Goal: Obtain resource: Obtain resource

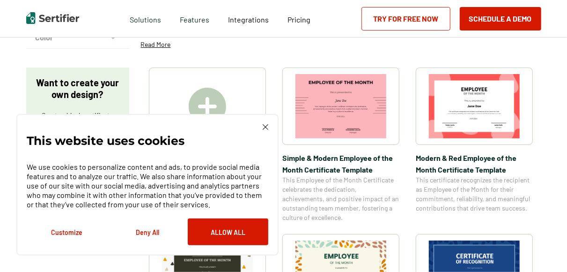
scroll to position [142, 0]
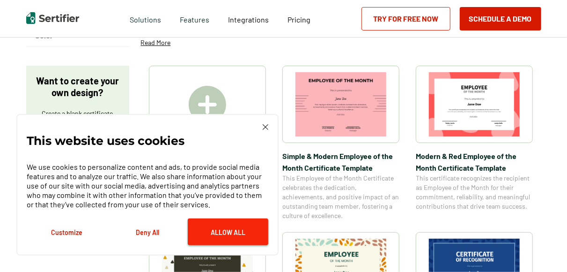
click at [211, 234] on button "Allow All" at bounding box center [228, 231] width 81 height 27
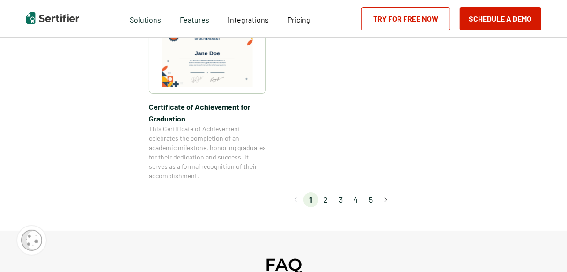
scroll to position [875, 0]
click at [383, 196] on button "Go to next page" at bounding box center [385, 199] width 15 height 15
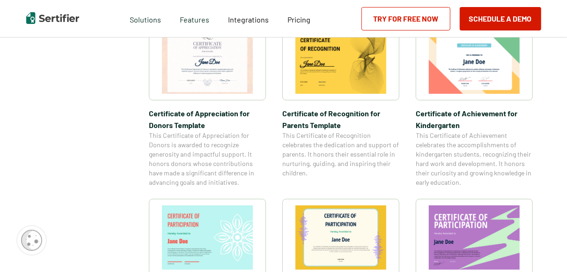
scroll to position [557, 0]
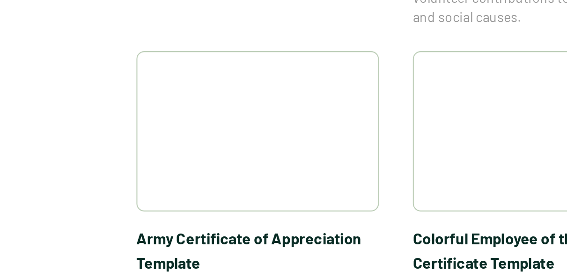
scroll to position [298, 0]
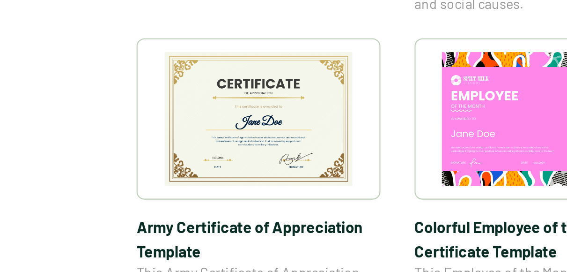
click at [162, 127] on div at bounding box center [207, 123] width 117 height 77
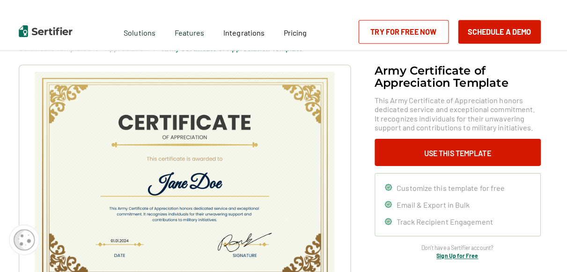
scroll to position [15, 0]
